Goal: Find contact information: Find contact information

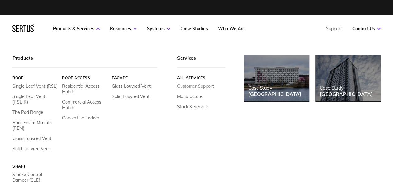
click at [190, 86] on link "Customer Support" at bounding box center [195, 86] width 37 height 6
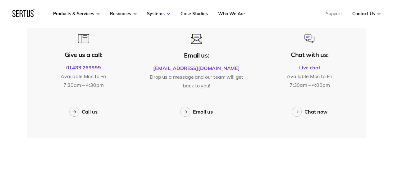
scroll to position [214, 0]
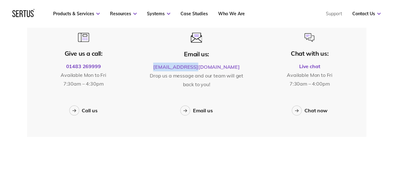
drag, startPoint x: 175, startPoint y: 66, endPoint x: 214, endPoint y: 69, distance: 38.9
click at [214, 69] on p "[EMAIL_ADDRESS][DOMAIN_NAME]" at bounding box center [196, 66] width 99 height 9
copy link "[EMAIL_ADDRESS][DOMAIN_NAME]"
